Goal: Navigation & Orientation: Find specific page/section

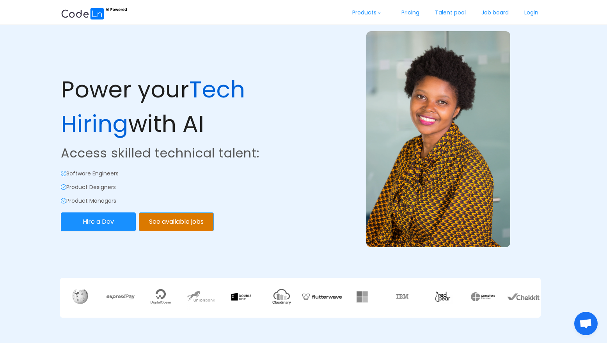
click at [204, 214] on button "See available jobs" at bounding box center [176, 222] width 75 height 19
